Goal: Subscribe to service/newsletter

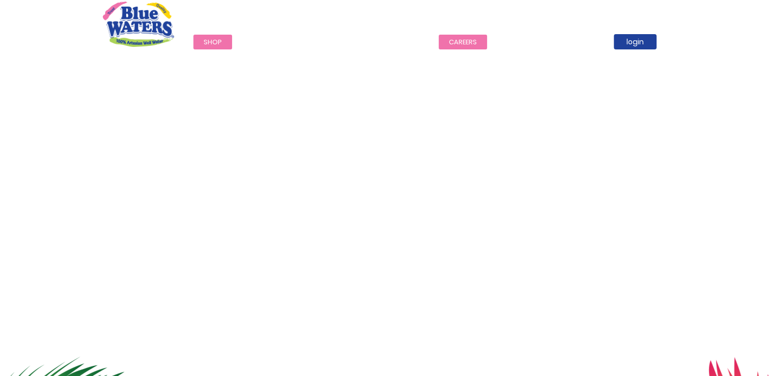
click at [464, 40] on link "careers" at bounding box center [463, 42] width 48 height 15
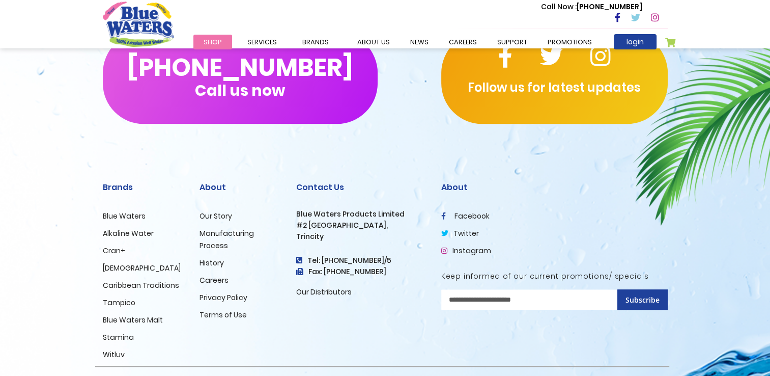
scroll to position [1034, 0]
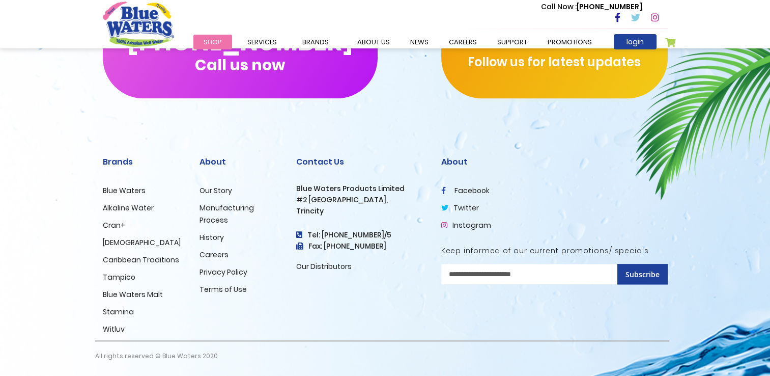
click at [539, 279] on input "Sign Up for Our Newsletter:" at bounding box center [554, 274] width 226 height 20
type input "**********"
click at [638, 276] on span "Subscribe" at bounding box center [642, 274] width 34 height 10
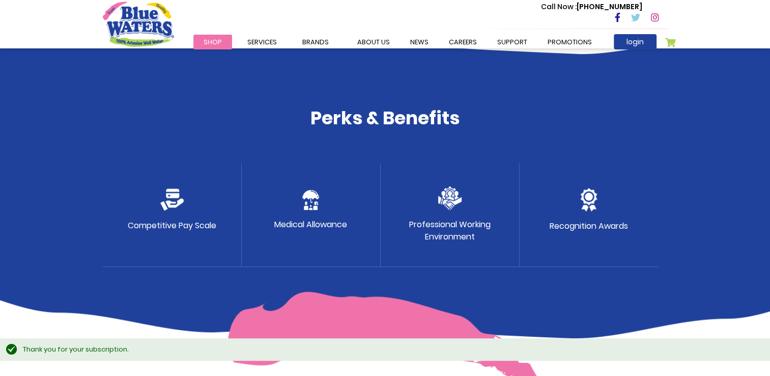
scroll to position [497, 0]
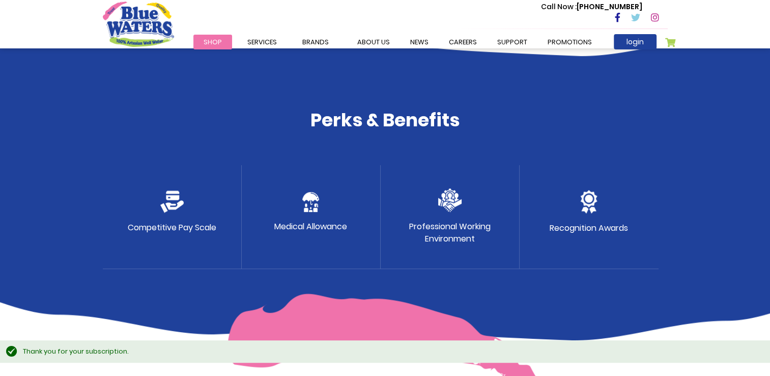
click at [593, 204] on img at bounding box center [588, 201] width 17 height 23
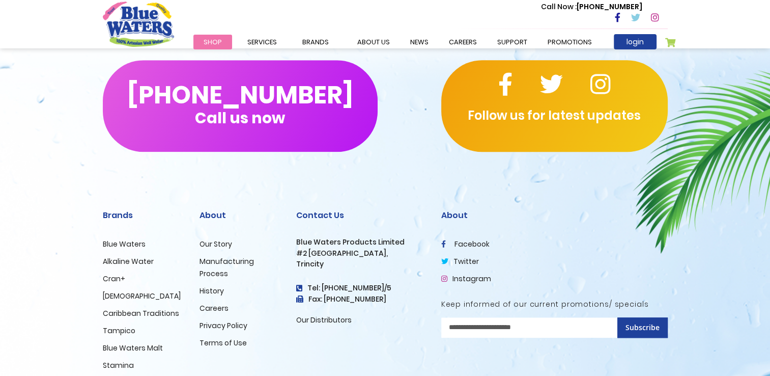
scroll to position [1061, 0]
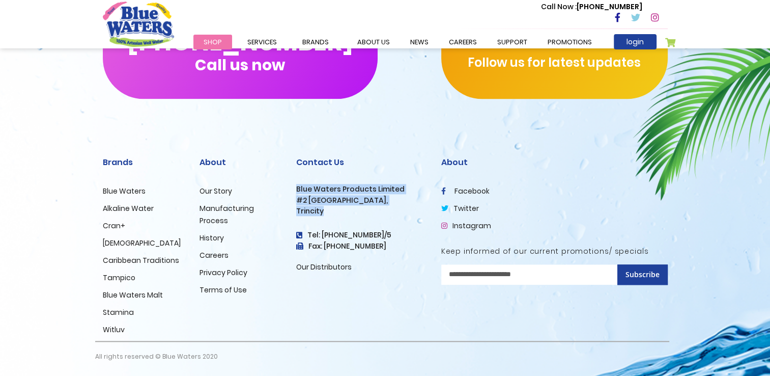
drag, startPoint x: 332, startPoint y: 207, endPoint x: 296, endPoint y: 181, distance: 44.2
click at [296, 181] on div "Contact Us Blue Waters Products Limited #2 Orange Grove Estate, Trincity Tel: (…" at bounding box center [361, 215] width 130 height 116
copy div "Blue Waters Products Limited #2 Orange Grove Estate, Trincity"
